Goal: Task Accomplishment & Management: Complete application form

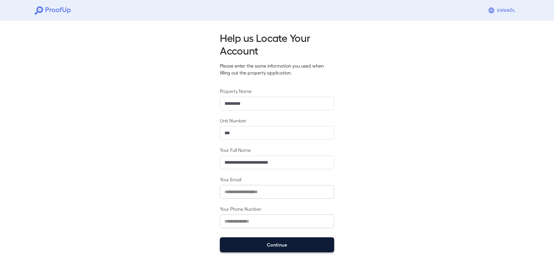
click at [277, 248] on button "Continue" at bounding box center [277, 244] width 114 height 15
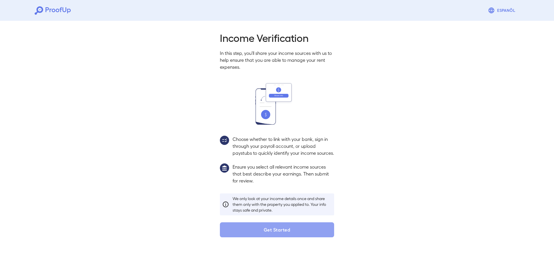
drag, startPoint x: 298, startPoint y: 239, endPoint x: 311, endPoint y: 241, distance: 13.8
click at [297, 237] on button "Get Started" at bounding box center [277, 229] width 114 height 15
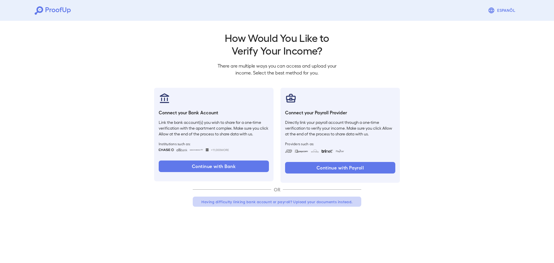
click at [290, 201] on button "Having difficulty linking bank account or payroll? Upload your documents instea…" at bounding box center [277, 202] width 169 height 10
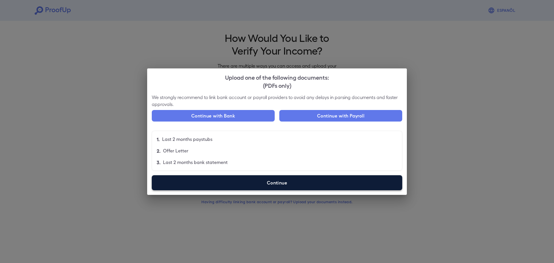
click at [280, 184] on label "Continue" at bounding box center [277, 182] width 251 height 15
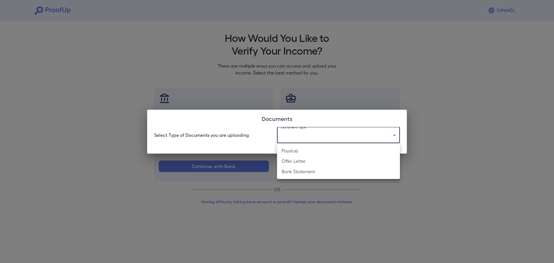
click at [320, 132] on body "Espanõl Go back How Would You Like to Verify Your Income? There are multiple wa…" at bounding box center [277, 110] width 554 height 221
click at [311, 152] on li "Paystub" at bounding box center [338, 150] width 123 height 10
type input "*******"
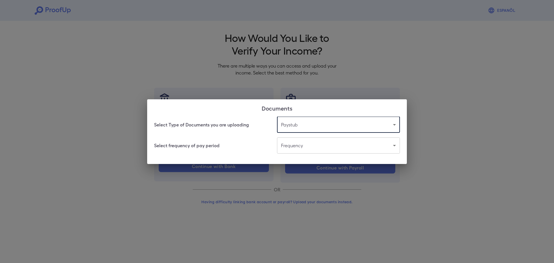
click at [303, 144] on body "Espanõl Go back How Would You Like to Verify Your Income? There are multiple wa…" at bounding box center [277, 110] width 554 height 221
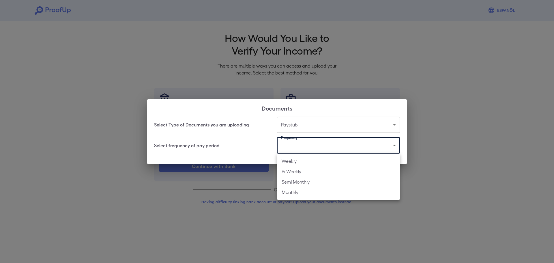
click at [307, 165] on li "Weekly" at bounding box center [338, 161] width 123 height 10
type input "******"
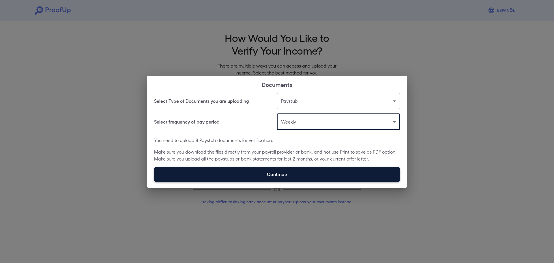
click at [274, 172] on label "Continue" at bounding box center [277, 174] width 246 height 15
click at [154, 182] on input "Continue" at bounding box center [154, 182] width 0 height 0
type input "**********"
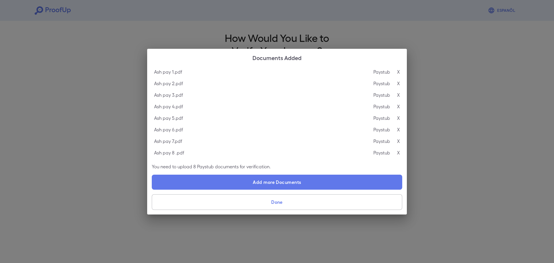
click at [232, 197] on button "Done" at bounding box center [277, 202] width 251 height 16
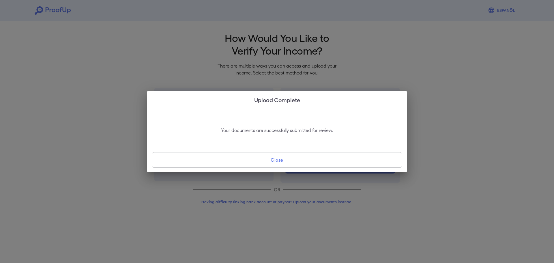
click at [268, 158] on button "Close" at bounding box center [277, 160] width 251 height 16
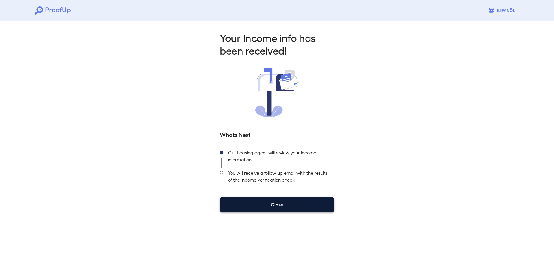
click at [282, 206] on button "Close" at bounding box center [277, 204] width 114 height 15
